Goal: Information Seeking & Learning: Check status

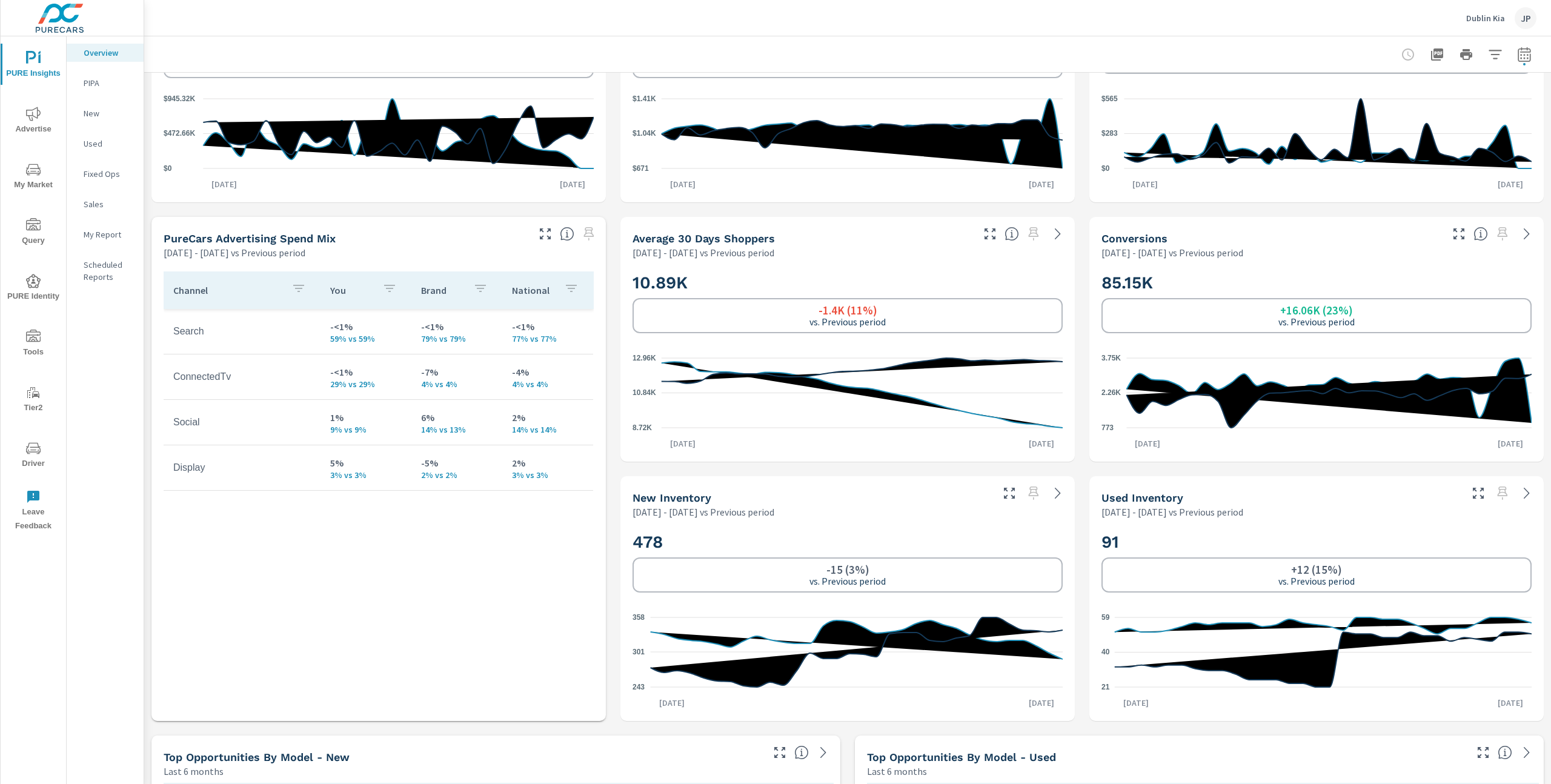
scroll to position [569, 0]
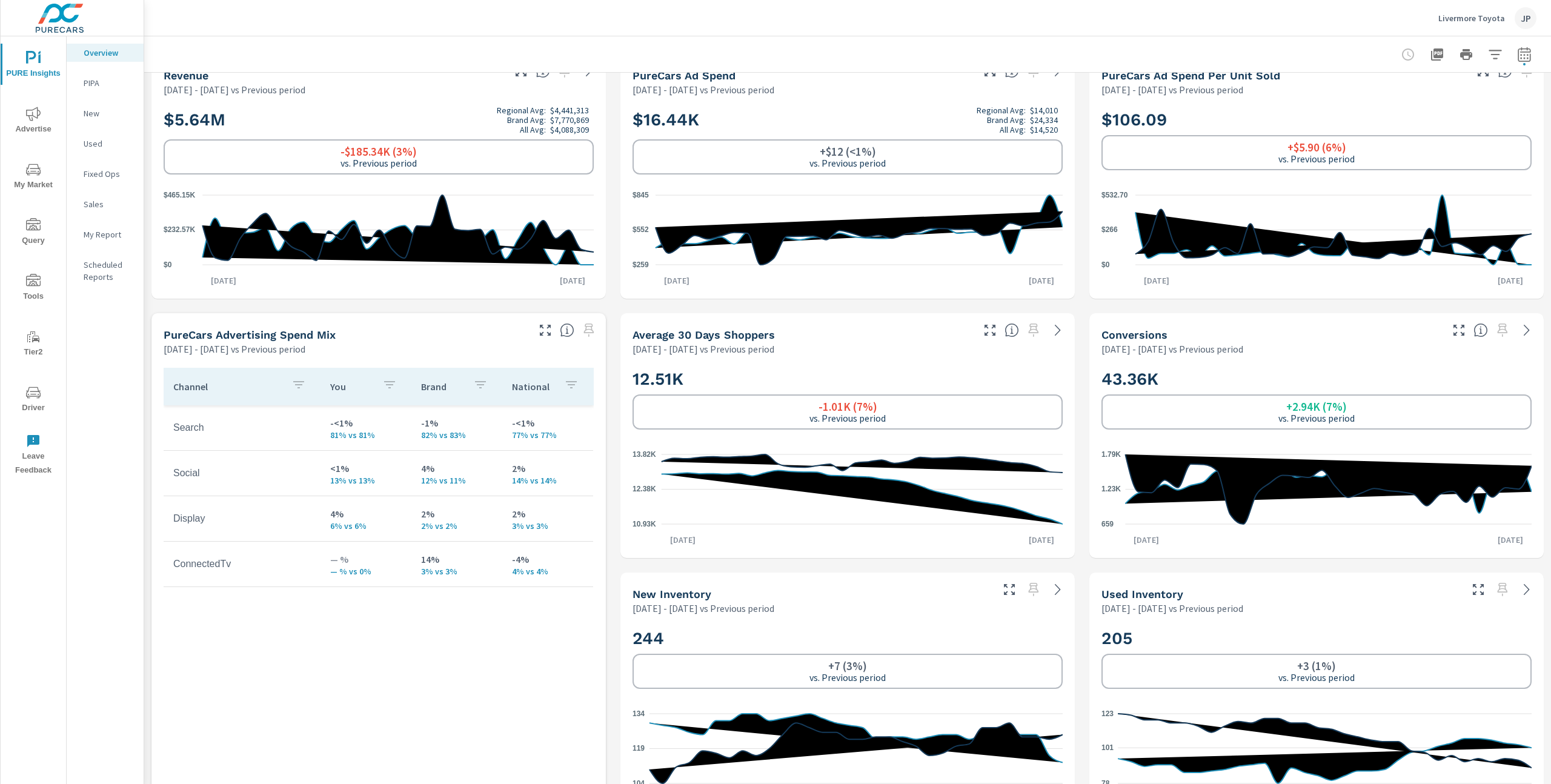
scroll to position [587, 0]
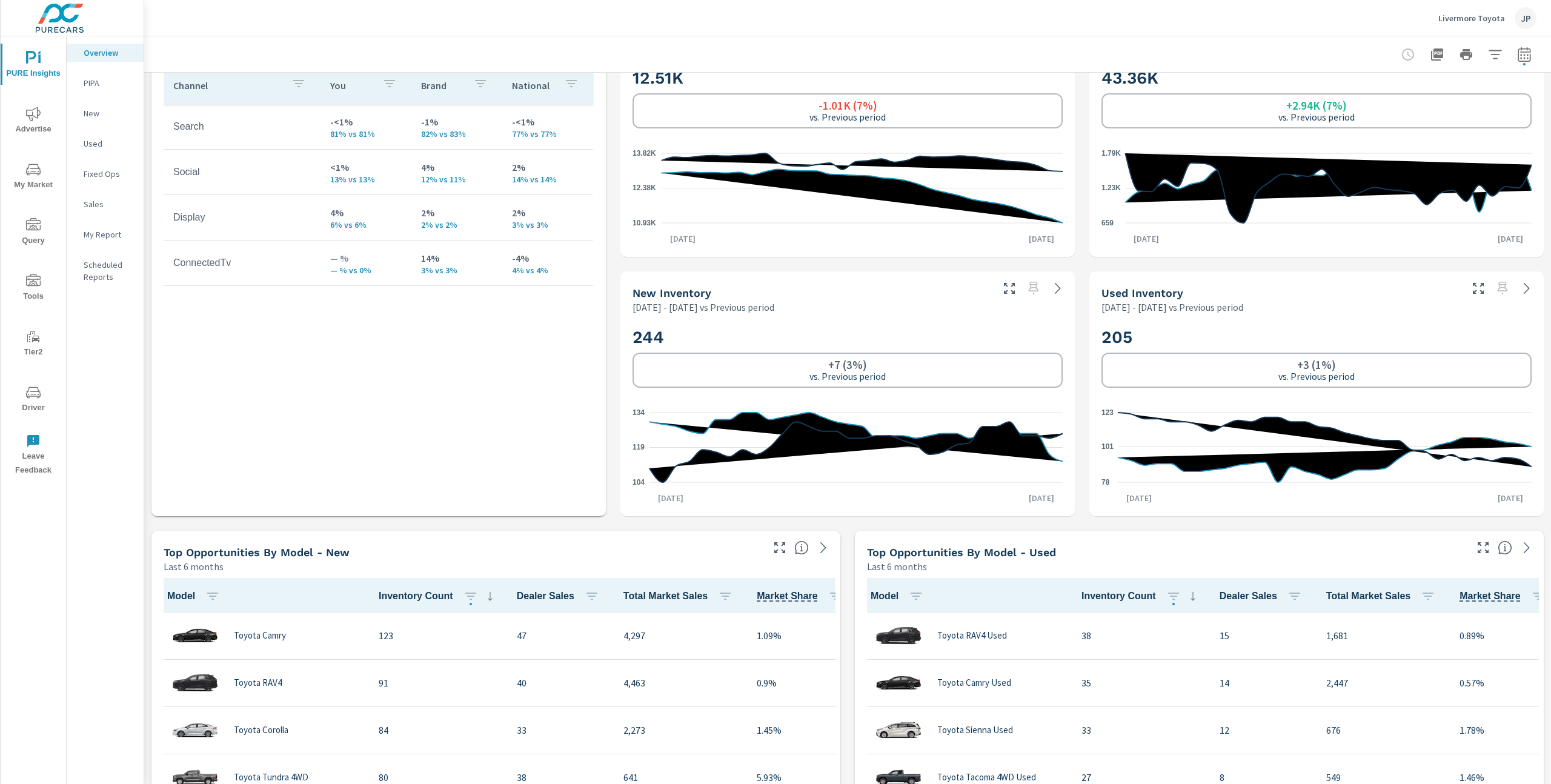
click at [1088, 192] on div "Learn More The average dealer wastes 35% of their advertising and BDC efforts m…" at bounding box center [847, 782] width 1407 height 2593
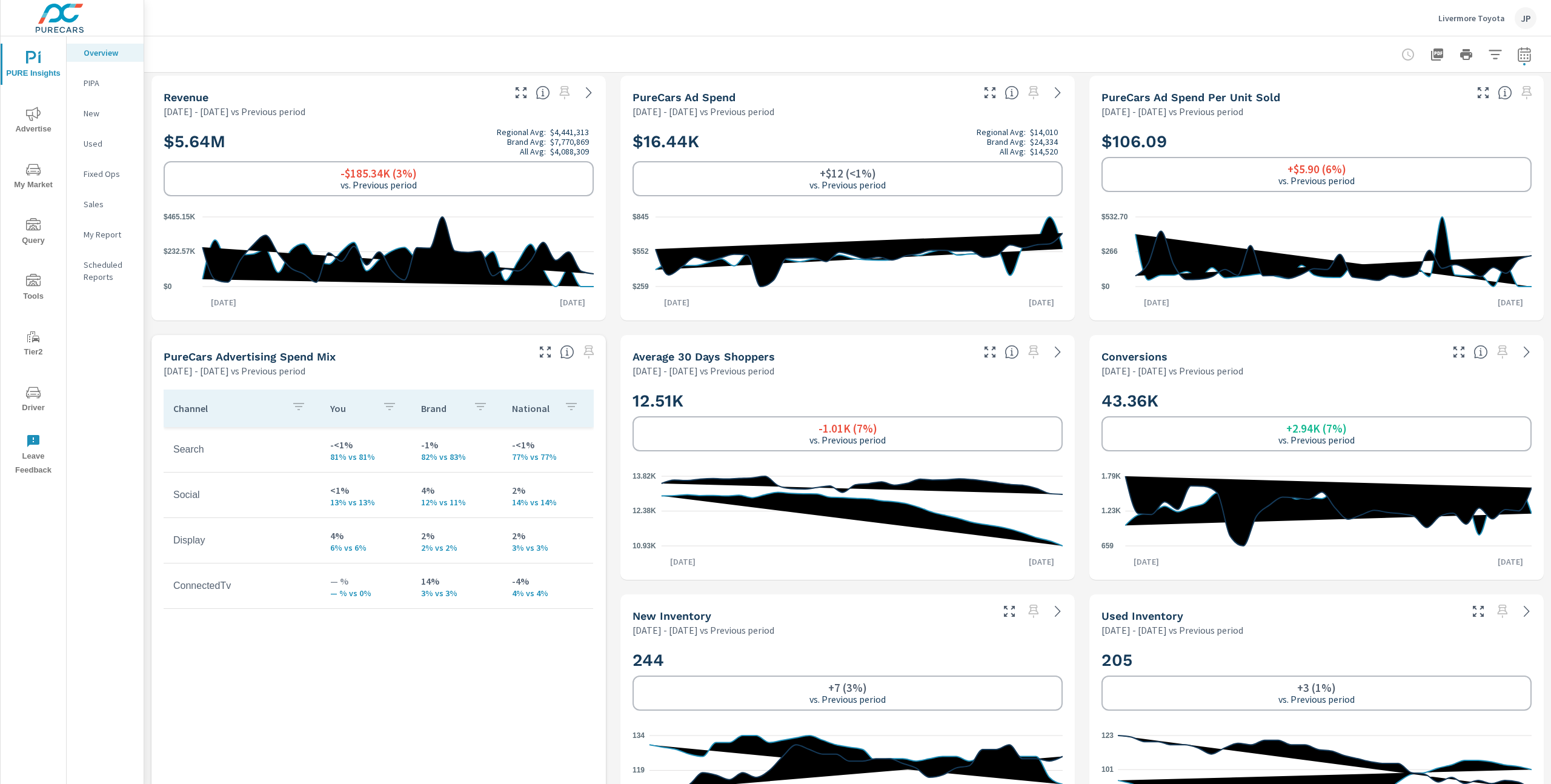
scroll to position [243, 0]
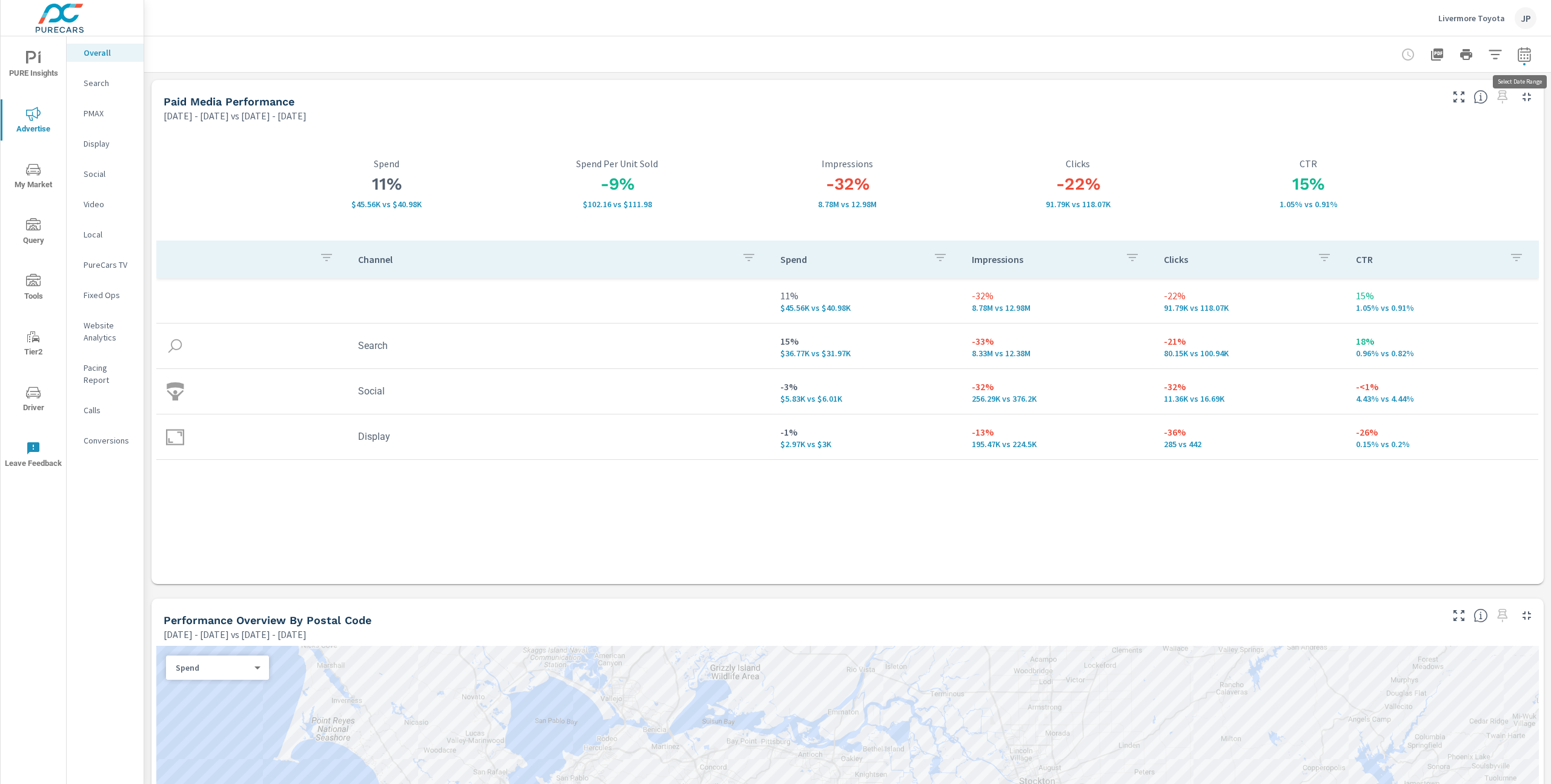
click at [1523, 53] on icon "button" at bounding box center [1524, 54] width 15 height 15
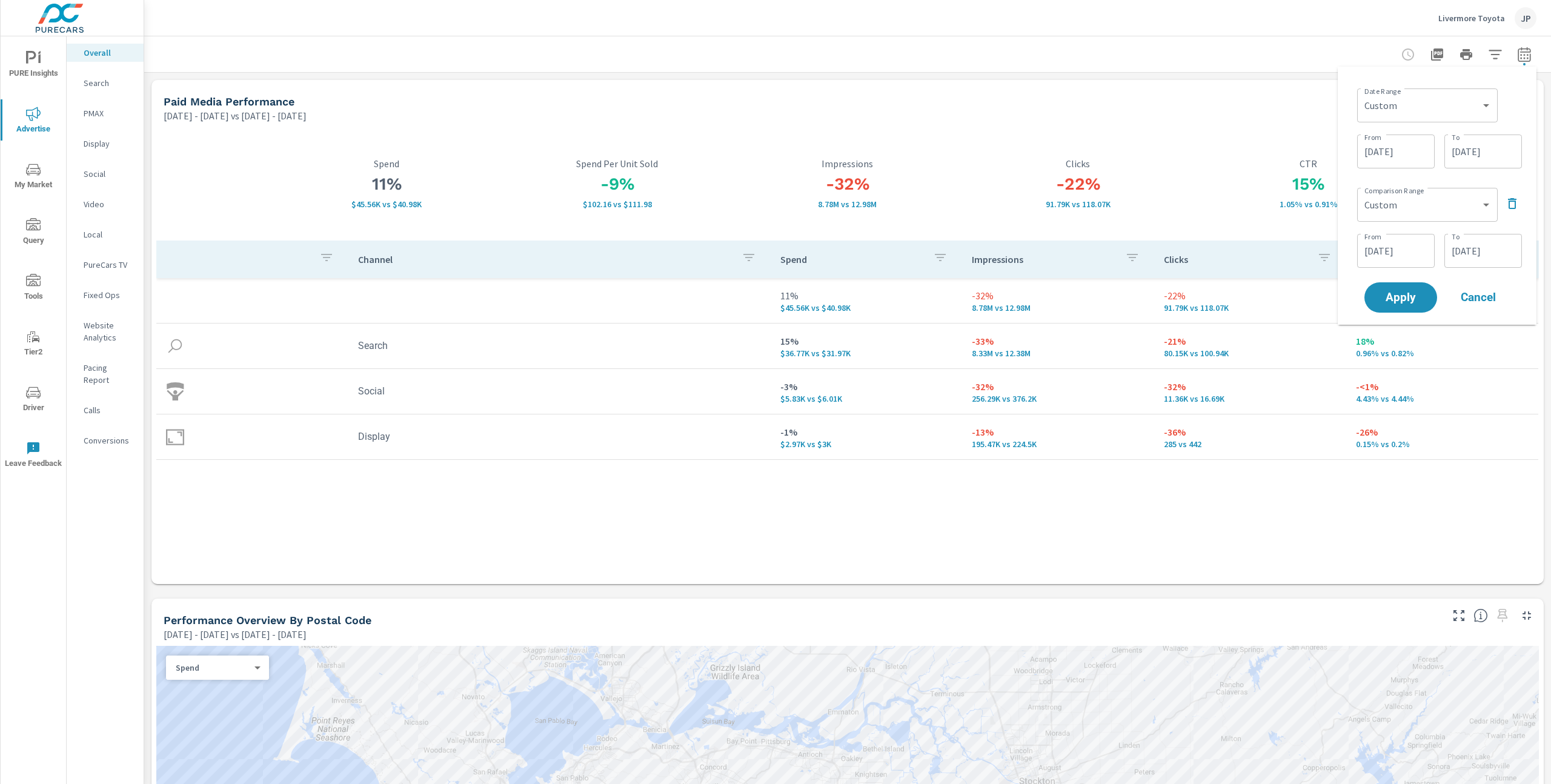
click at [1401, 154] on input "06/01/2025" at bounding box center [1396, 151] width 68 height 24
click at [1411, 184] on icon "button" at bounding box center [1413, 184] width 6 height 5
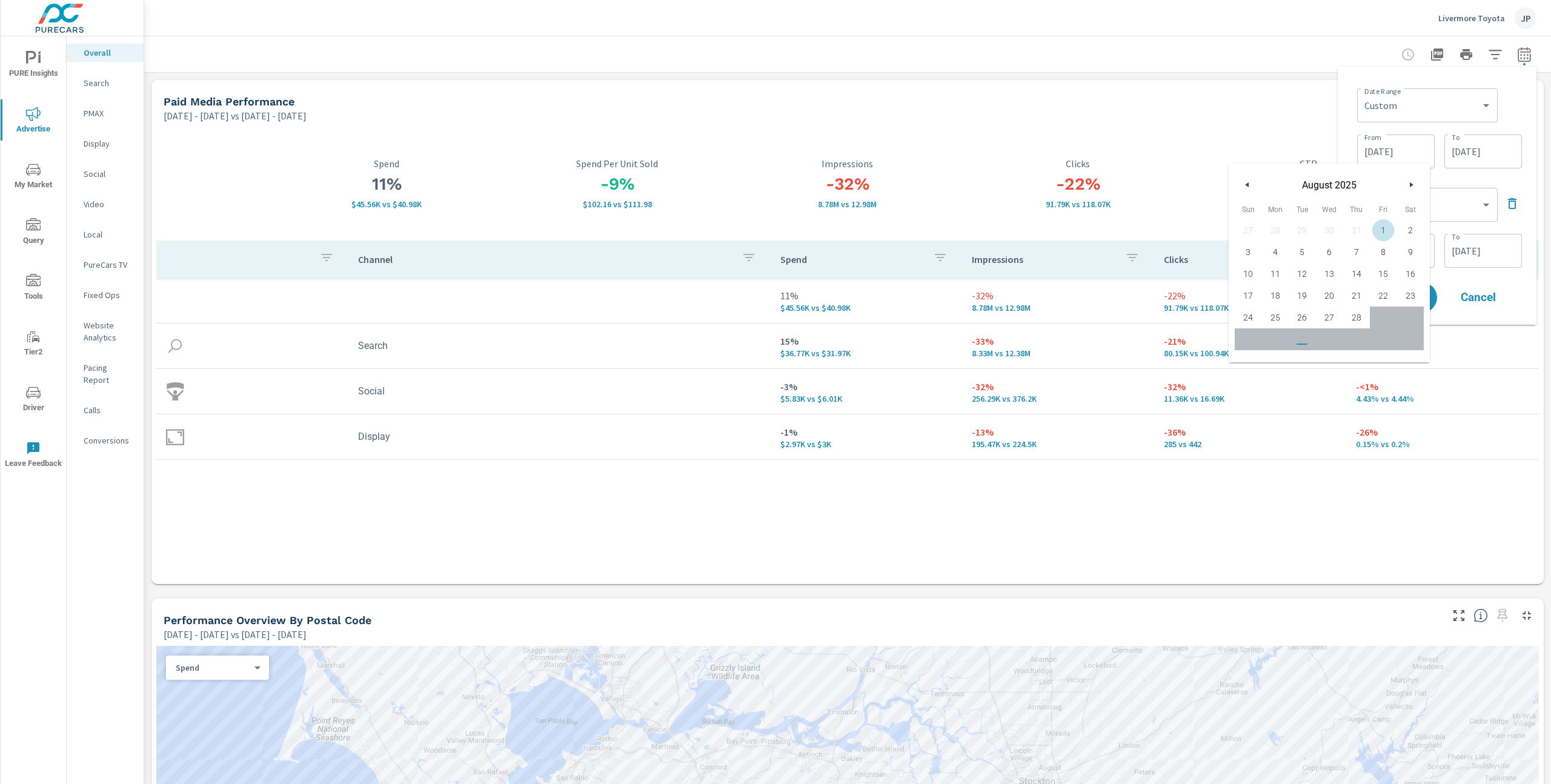
click at [1383, 229] on span "1" at bounding box center [1384, 230] width 28 height 16
type input "08/01/2025"
click at [1507, 125] on div "Date Range Custom Yesterday Last week Last 7 days Last 14 days Last 30 days Las…" at bounding box center [1439, 104] width 165 height 42
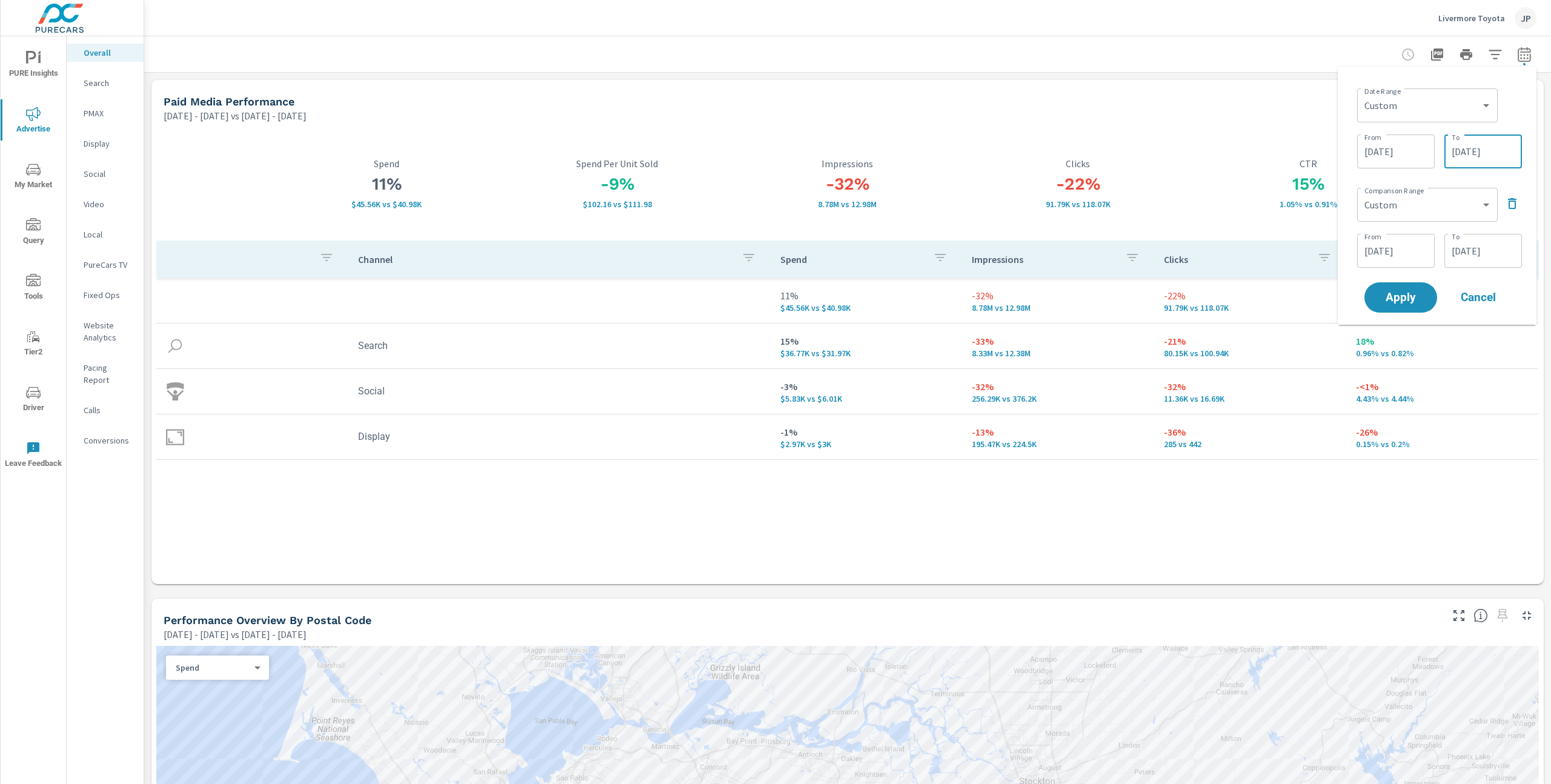
click at [1489, 154] on input "08/28/2025" at bounding box center [1484, 151] width 68 height 24
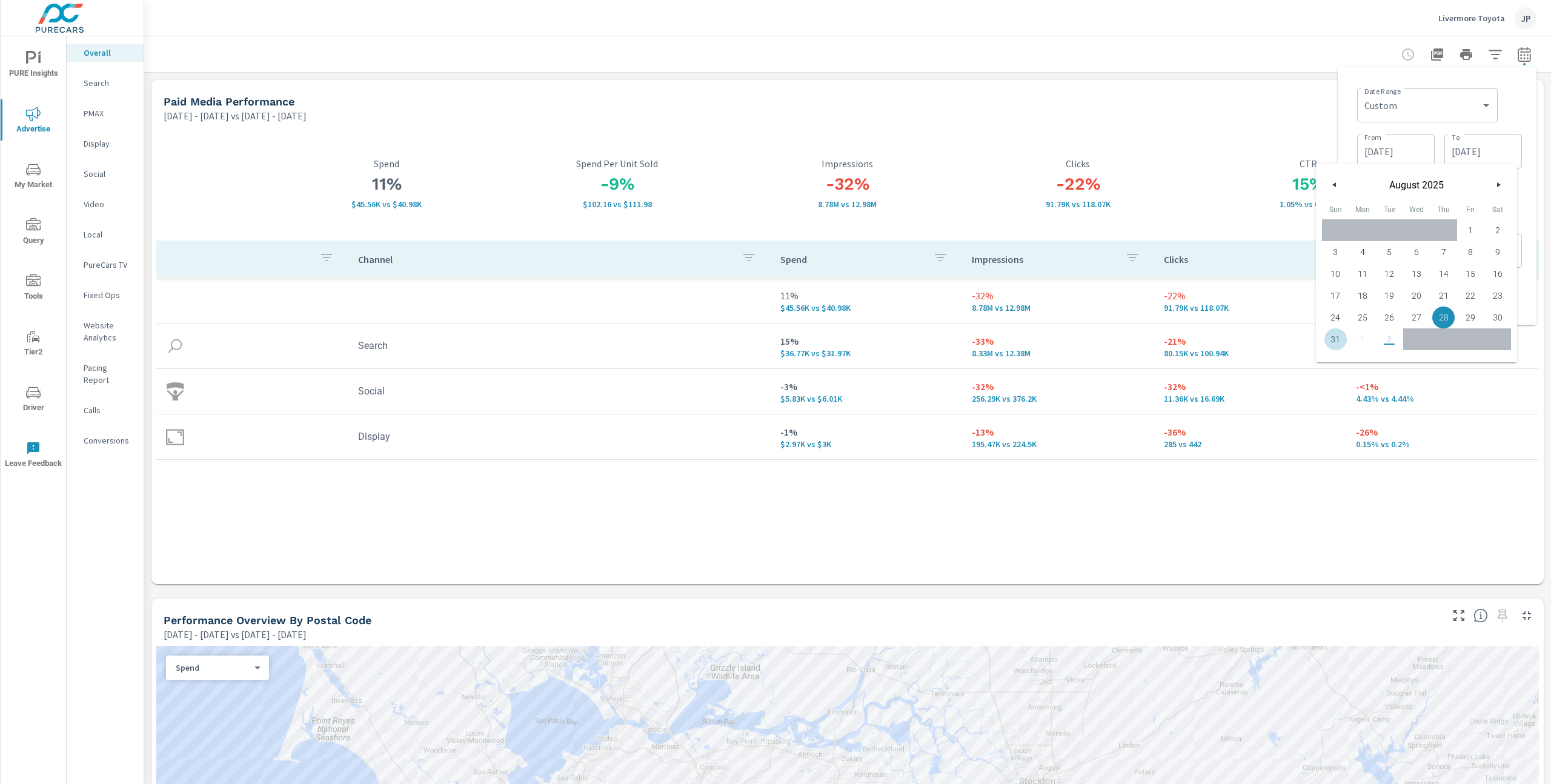
click at [1334, 344] on span "31" at bounding box center [1336, 339] width 28 height 16
type input "08/31/2025"
click at [1507, 119] on div "Date Range Custom Yesterday Last week Last 7 days Last 14 days Last 30 days Las…" at bounding box center [1439, 104] width 165 height 42
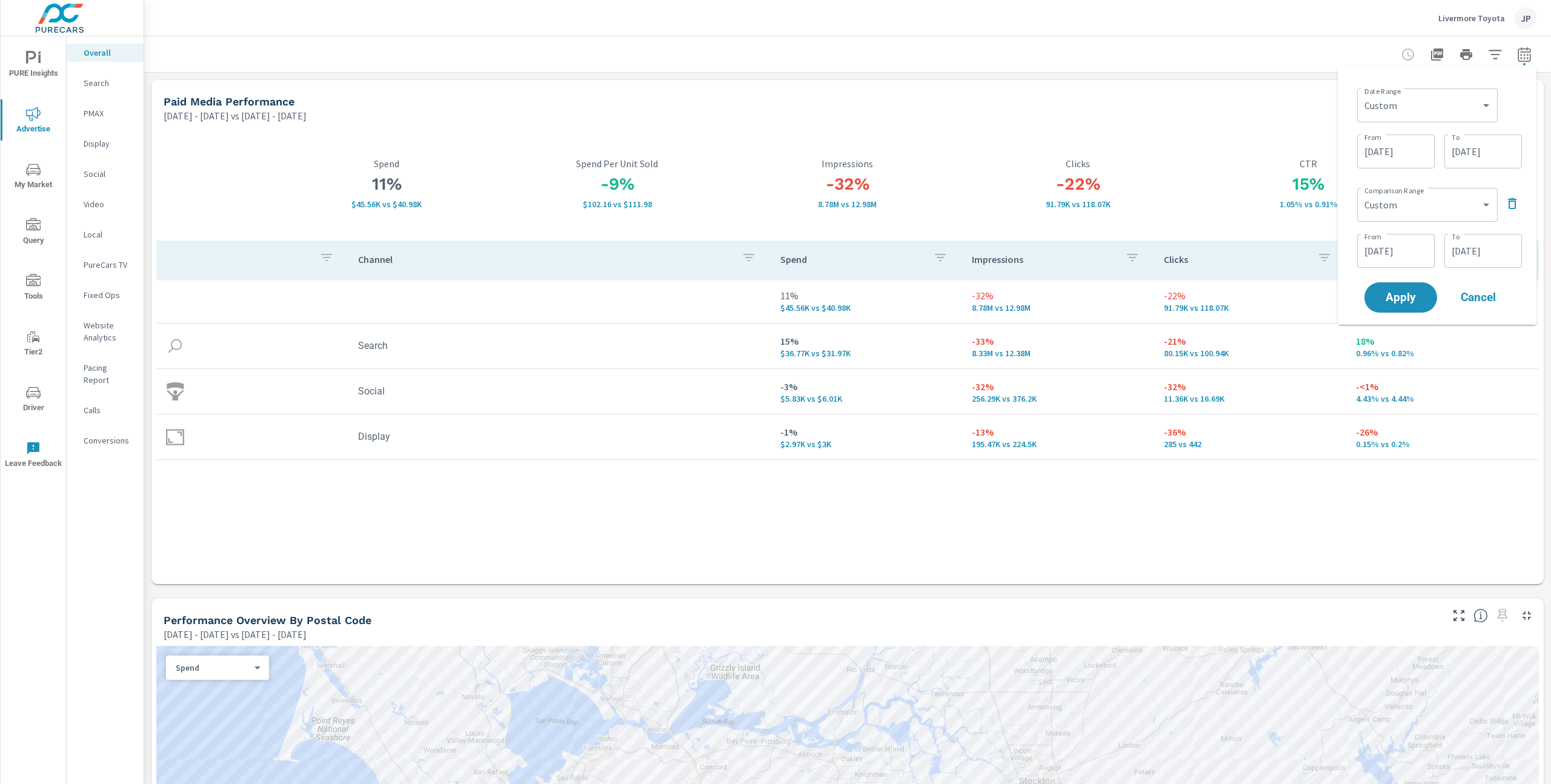
drag, startPoint x: 1436, startPoint y: 91, endPoint x: 1440, endPoint y: 109, distance: 18.4
click at [1436, 91] on div "Custom Yesterday Last week Last 7 days Last 14 days Last 30 days Last 45 days L…" at bounding box center [1427, 105] width 140 height 34
click at [1441, 110] on select "Custom Yesterday Last week Last 7 days Last 14 days Last 30 days Last 45 days L…" at bounding box center [1427, 105] width 131 height 24
click at [1362, 93] on select "Custom Yesterday Last week Last 7 days Last 14 days Last 30 days Last 45 days L…" at bounding box center [1427, 105] width 131 height 24
select select "Last month"
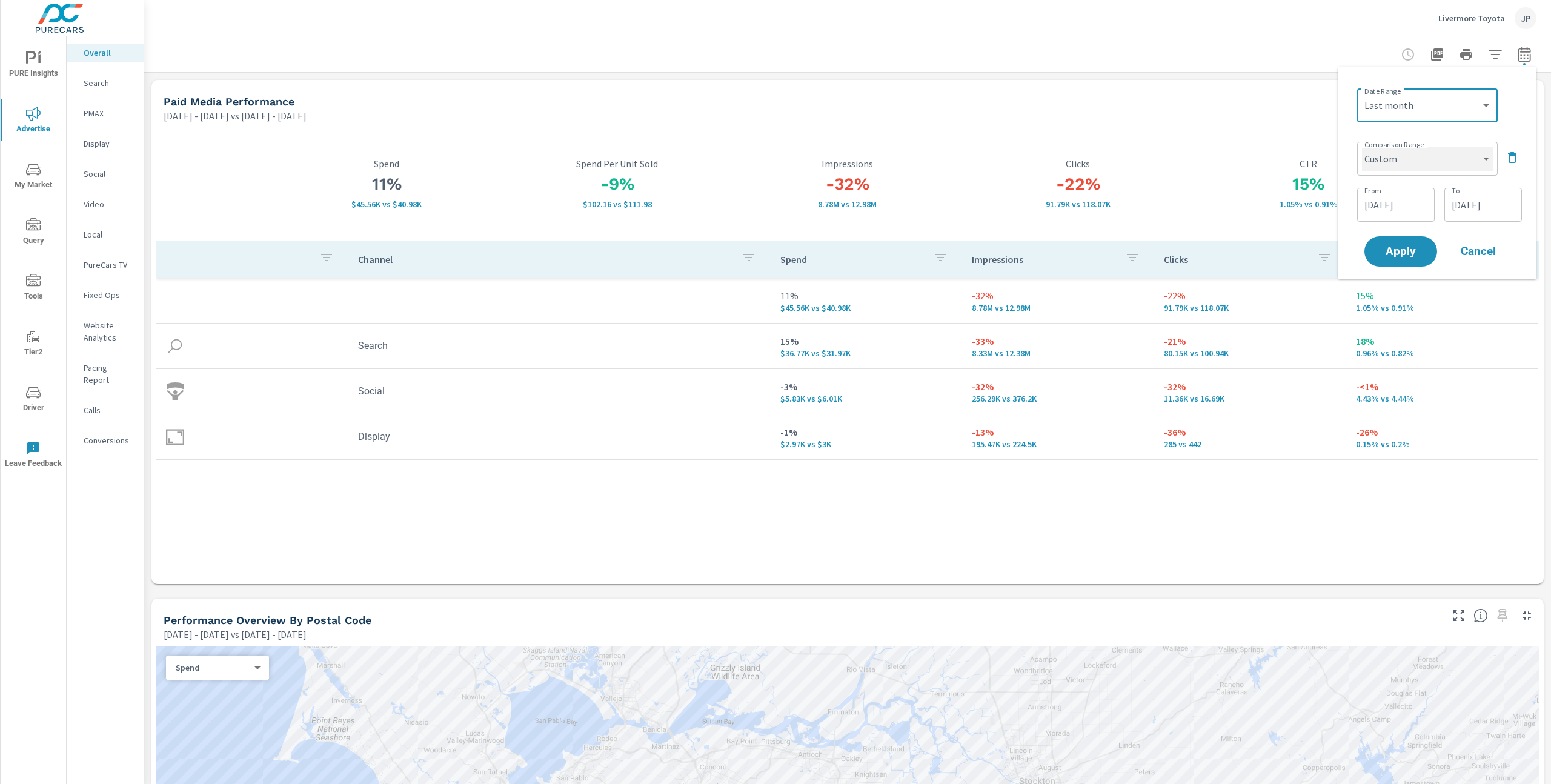
click at [1421, 166] on select "Custom Previous period Previous month Previous year" at bounding box center [1427, 159] width 131 height 24
click at [1362, 147] on select "Custom Previous period Previous month Previous year" at bounding box center [1427, 159] width 131 height 24
select select "Previous month"
click at [1405, 202] on span "Apply" at bounding box center [1401, 206] width 50 height 11
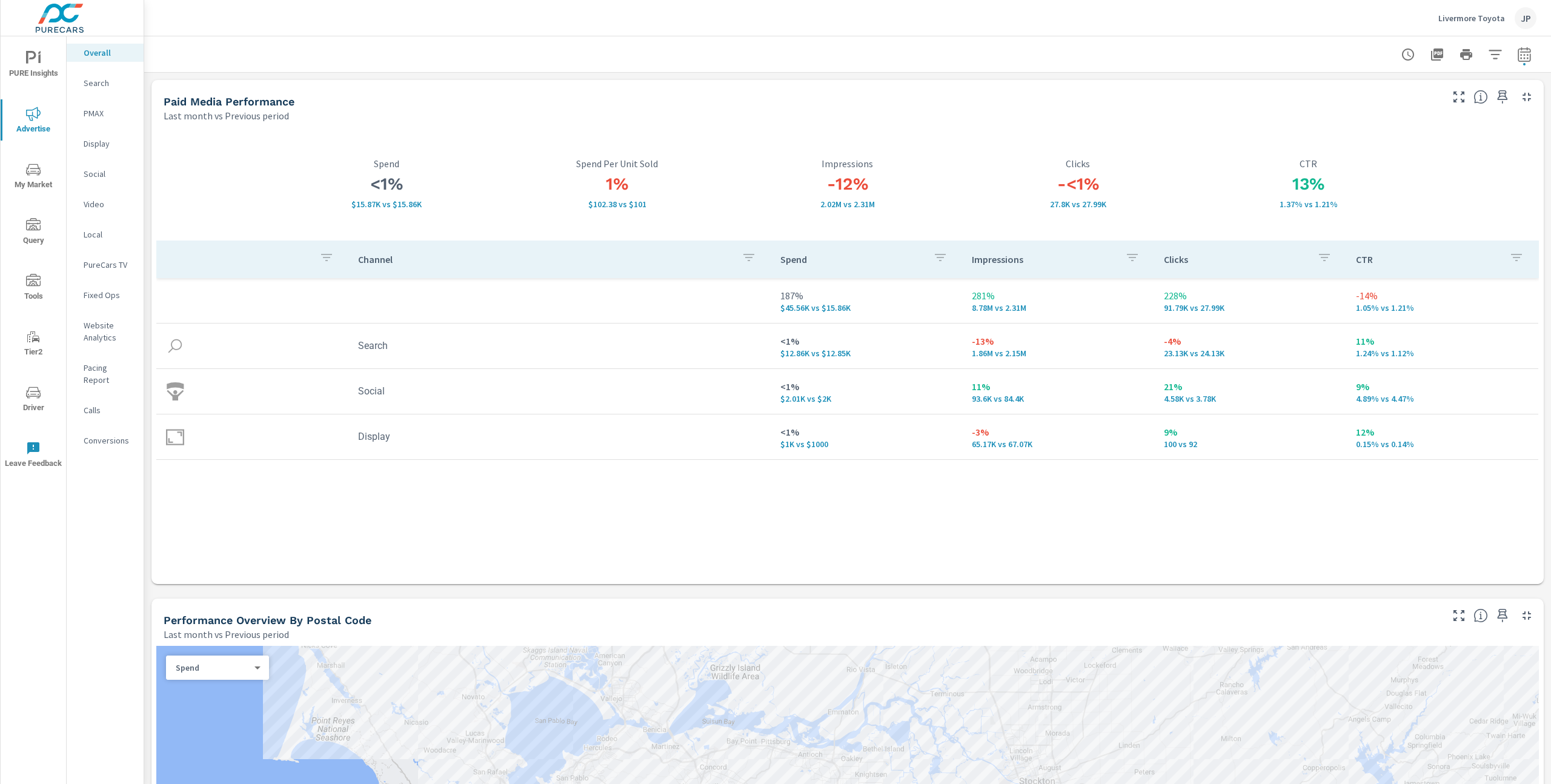
click at [1529, 54] on icon "button" at bounding box center [1524, 54] width 15 height 15
select select "Last month"
select select "Previous period"
click at [1529, 54] on icon "button" at bounding box center [1524, 54] width 15 height 15
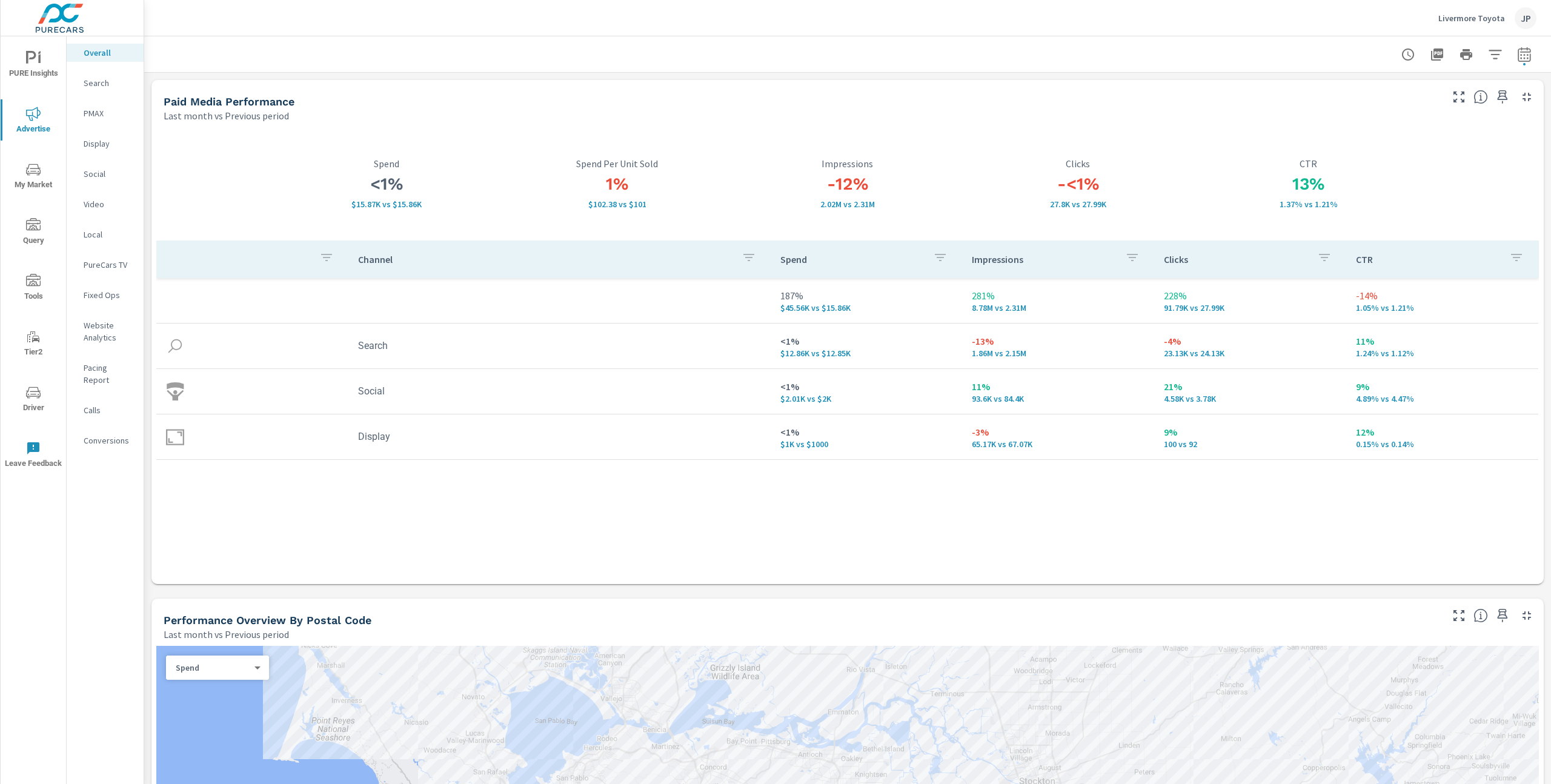
select select "Last month"
click at [1445, 158] on select "Custom Previous period Previous month Previous year" at bounding box center [1427, 159] width 121 height 24
click at [1367, 147] on select "Custom Previous period Previous month Previous year" at bounding box center [1427, 159] width 121 height 24
select select "Previous month"
click at [1403, 206] on span "Apply" at bounding box center [1401, 206] width 50 height 11
